Goal: Transaction & Acquisition: Obtain resource

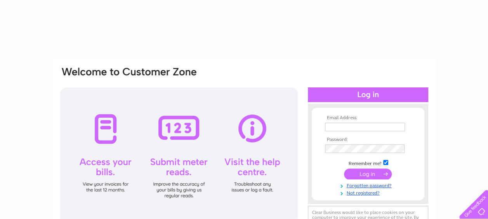
type input "jallan@peel.co.uk"
click at [370, 177] on input "submit" at bounding box center [368, 173] width 48 height 11
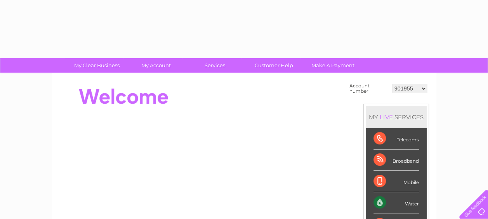
click at [415, 89] on select "901955 901957 901960 901962 901964 901965 911251 911252 912382 912917 924672 93…" at bounding box center [409, 88] width 35 height 9
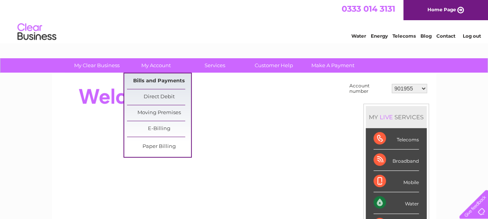
click at [147, 79] on link "Bills and Payments" at bounding box center [159, 81] width 64 height 16
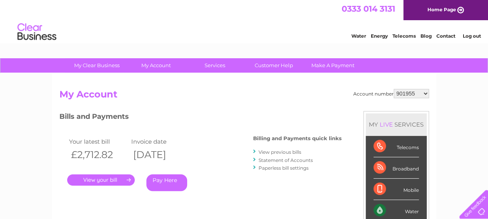
click at [398, 90] on select "901955 901957 901960 901962 901964 901965 911251 911252 912382 912917 924672 93…" at bounding box center [411, 93] width 35 height 9
select select "924672"
click at [394, 89] on select "901955 901957 901960 901962 901964 901965 911251 911252 912382 912917 924672 93…" at bounding box center [411, 93] width 35 height 9
click at [283, 152] on link "View previous bills" at bounding box center [279, 152] width 43 height 6
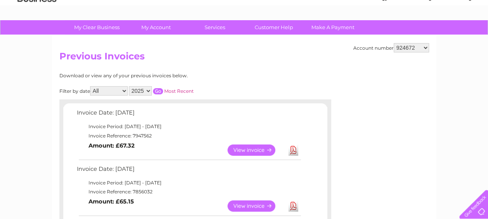
scroll to position [39, 0]
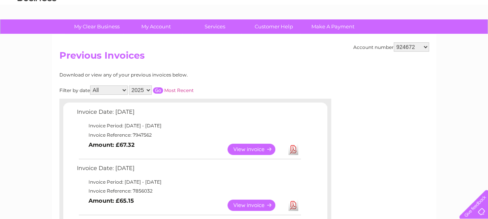
click at [294, 149] on link "Download" at bounding box center [293, 149] width 10 height 11
click at [401, 47] on select "901955 901957 901960 901962 901964 901965 911251 911252 912382 912917 924672 93…" at bounding box center [411, 46] width 35 height 9
select select "939988"
click at [394, 42] on select "901955 901957 901960 901962 901964 901965 911251 911252 912382 912917 924672 93…" at bounding box center [411, 46] width 35 height 9
click at [291, 149] on link "Download" at bounding box center [293, 149] width 10 height 11
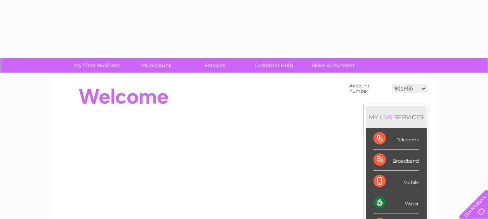
click at [402, 88] on select "901955 901957 901960 901962 901964 901965 911251 911252 912382 912917 924672 93…" at bounding box center [409, 88] width 35 height 9
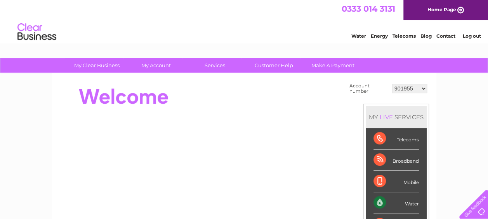
select select "939988"
click at [392, 84] on select "901955 901957 901960 901962 901964 901965 911251 911252 912382 912917 924672 93…" at bounding box center [409, 88] width 35 height 9
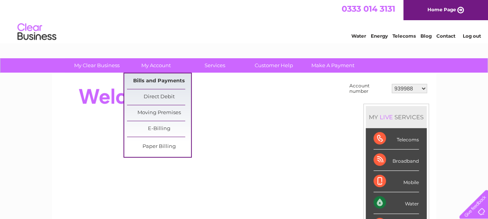
click at [151, 81] on link "Bills and Payments" at bounding box center [159, 81] width 64 height 16
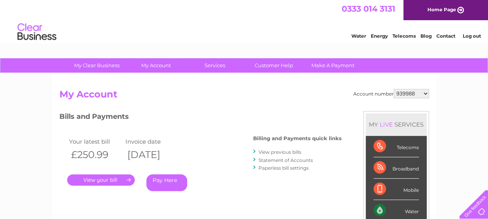
click at [271, 151] on link "View previous bills" at bounding box center [279, 152] width 43 height 6
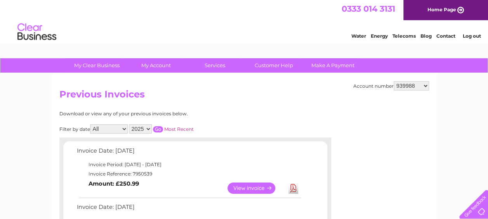
click at [291, 187] on link "Download" at bounding box center [293, 187] width 10 height 11
click at [416, 86] on select "901955 901957 901960 901962 901964 901965 911251 911252 912382 912917 924672 93…" at bounding box center [411, 85] width 35 height 9
select select "901960"
click at [394, 81] on select "901955 901957 901960 901962 901964 901965 911251 911252 912382 912917 924672 93…" at bounding box center [411, 85] width 35 height 9
click at [291, 186] on link "Download" at bounding box center [293, 187] width 10 height 11
